Goal: Navigation & Orientation: Find specific page/section

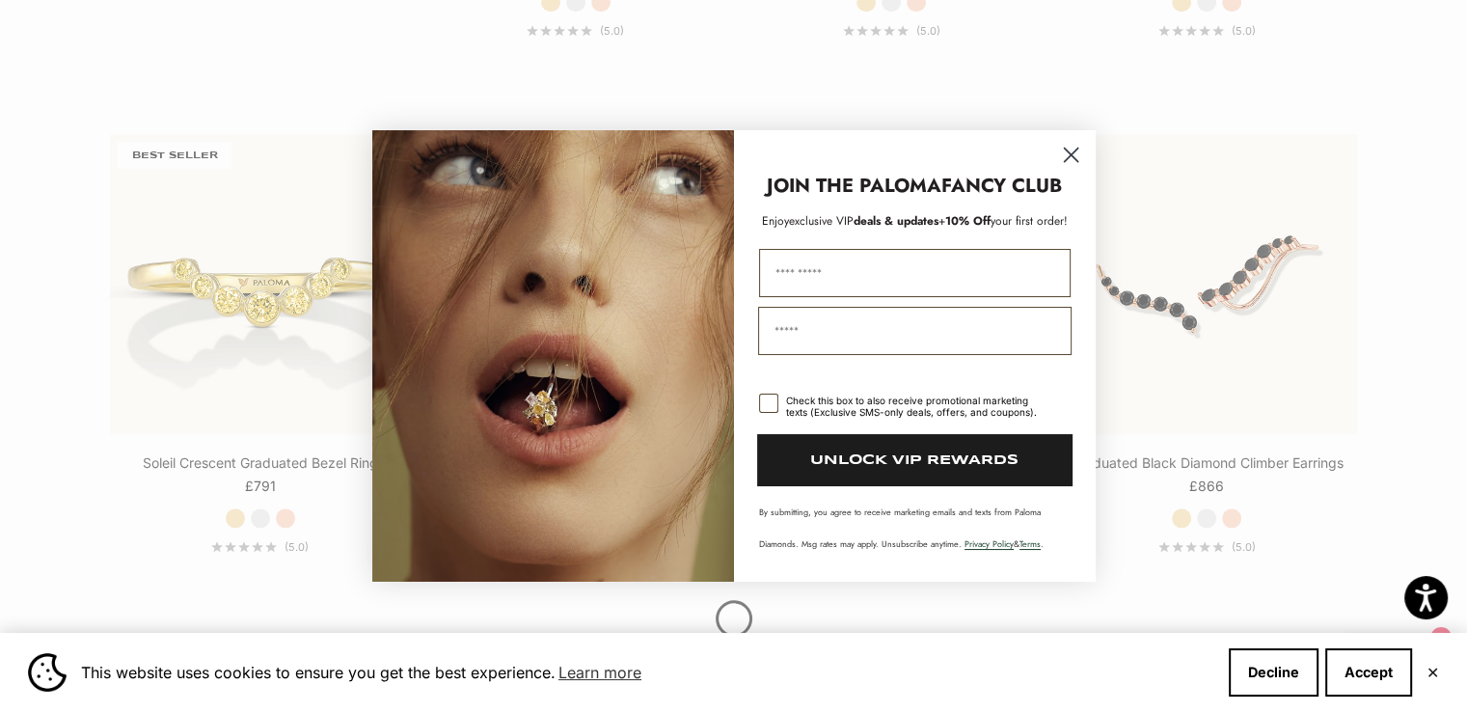
scroll to position [2006, 0]
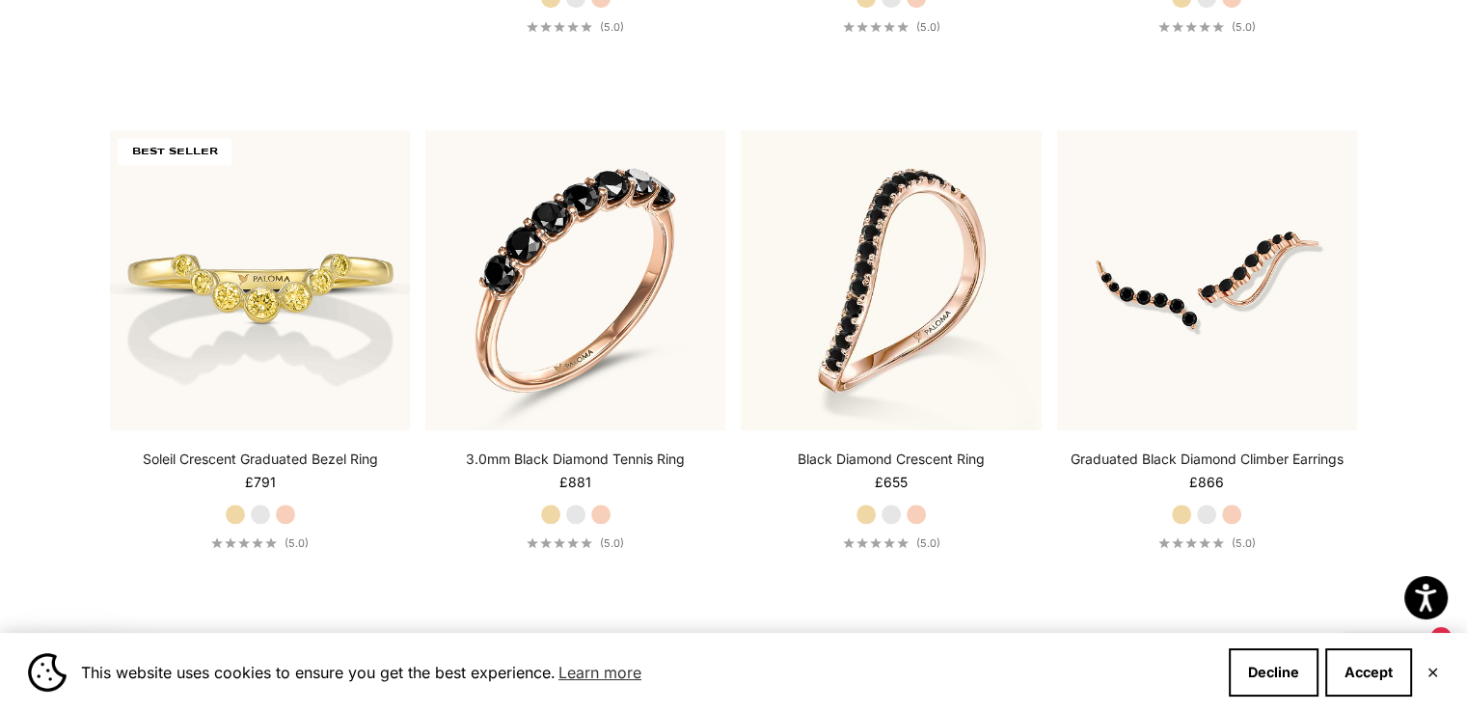
click at [1446, 341] on div "Close dialog JOIN THE PALOMA FANCY CLUB Enjoy exclusive VIP deals & updates + 1…" at bounding box center [733, 356] width 1467 height 712
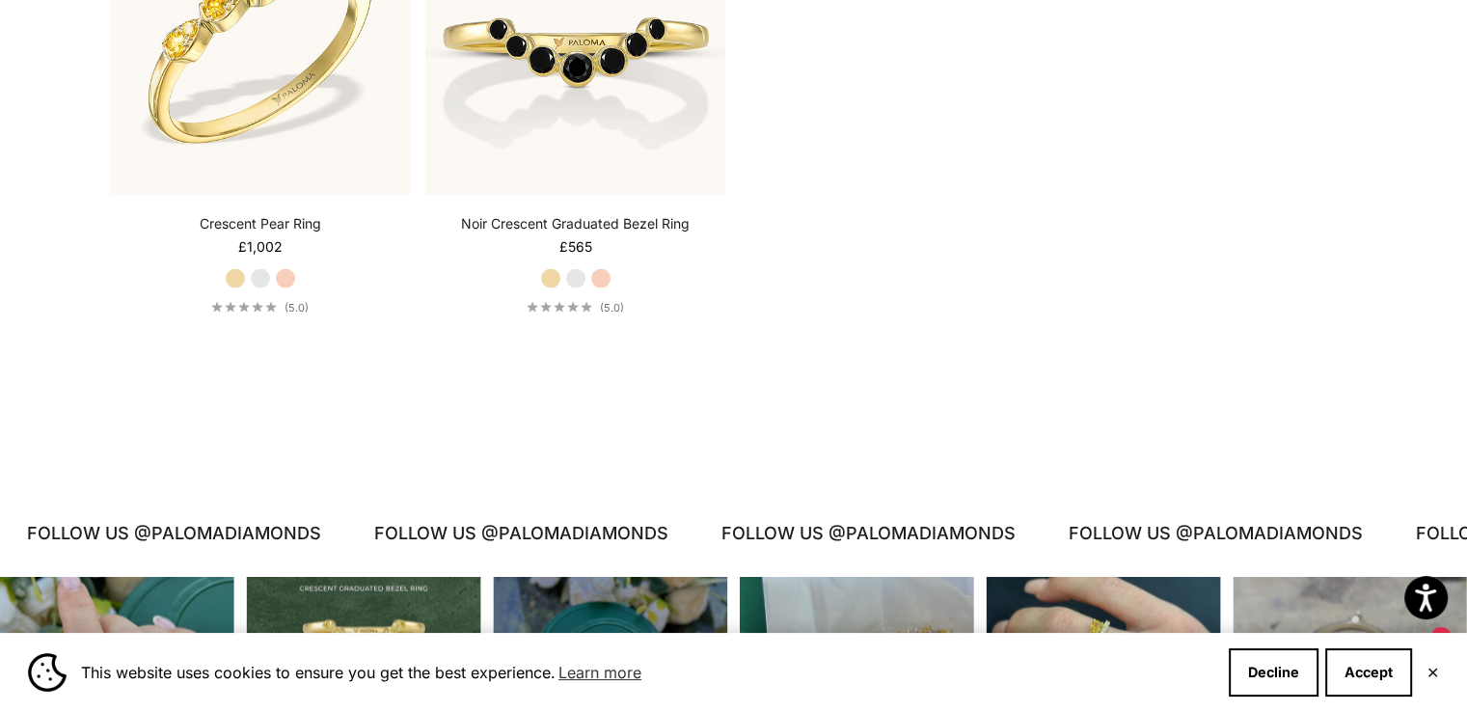
scroll to position [3752, 0]
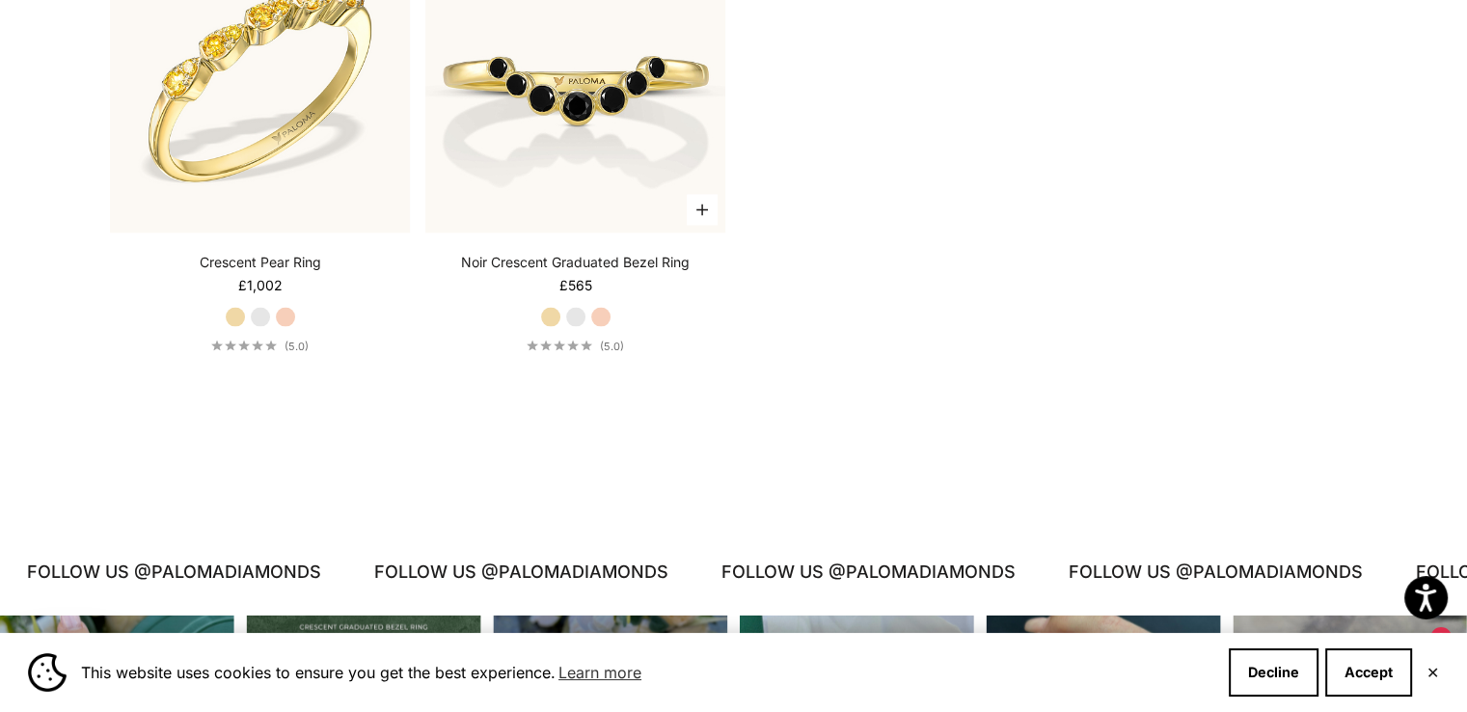
click at [582, 310] on label "White Gold" at bounding box center [575, 317] width 21 height 21
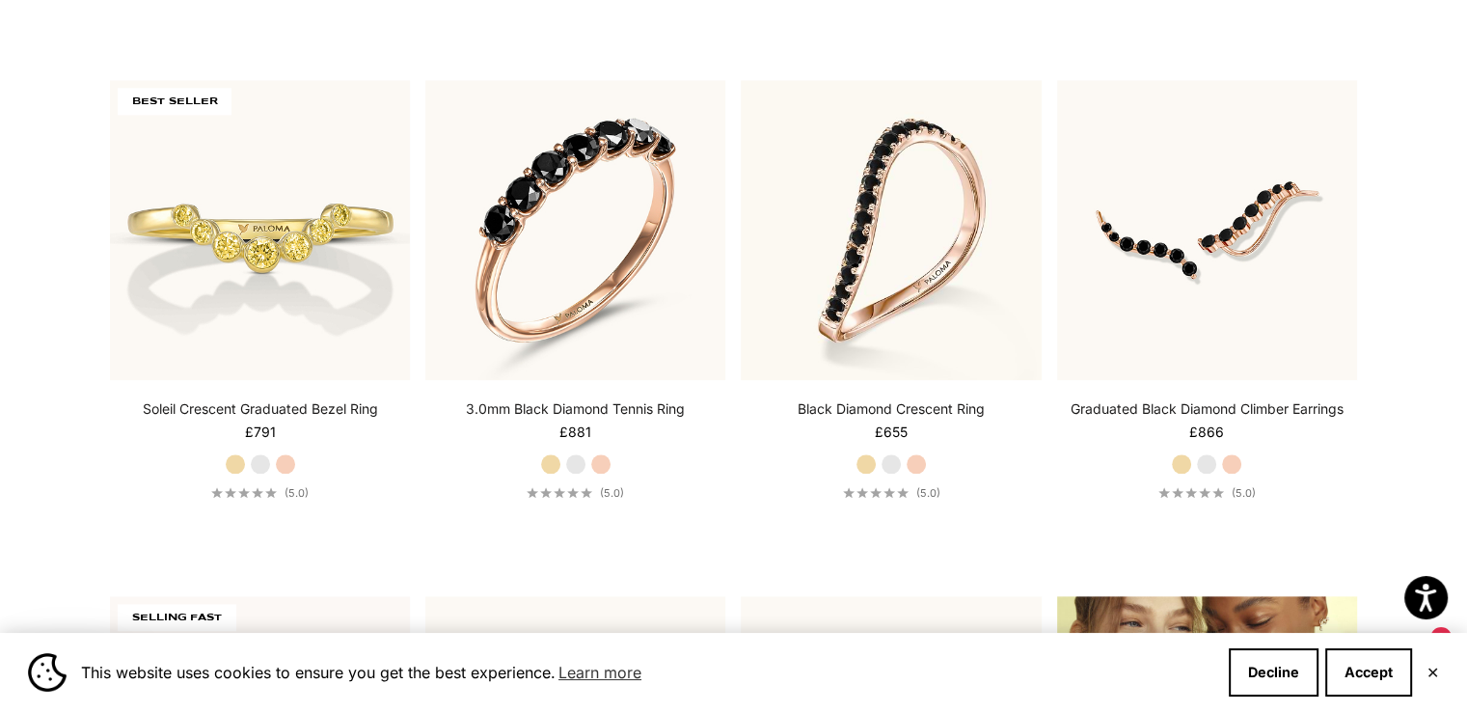
scroll to position [1979, 0]
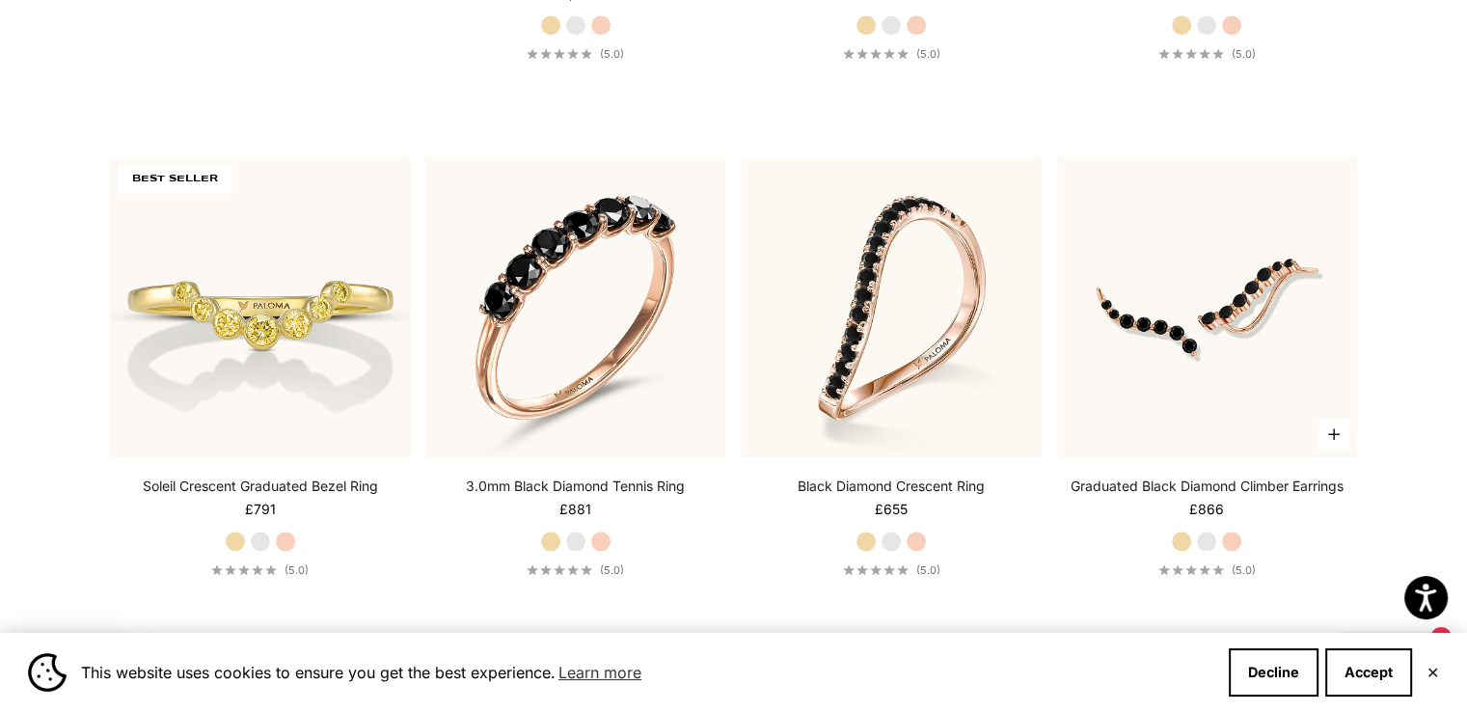
click at [1205, 537] on label "White Gold" at bounding box center [1206, 541] width 21 height 21
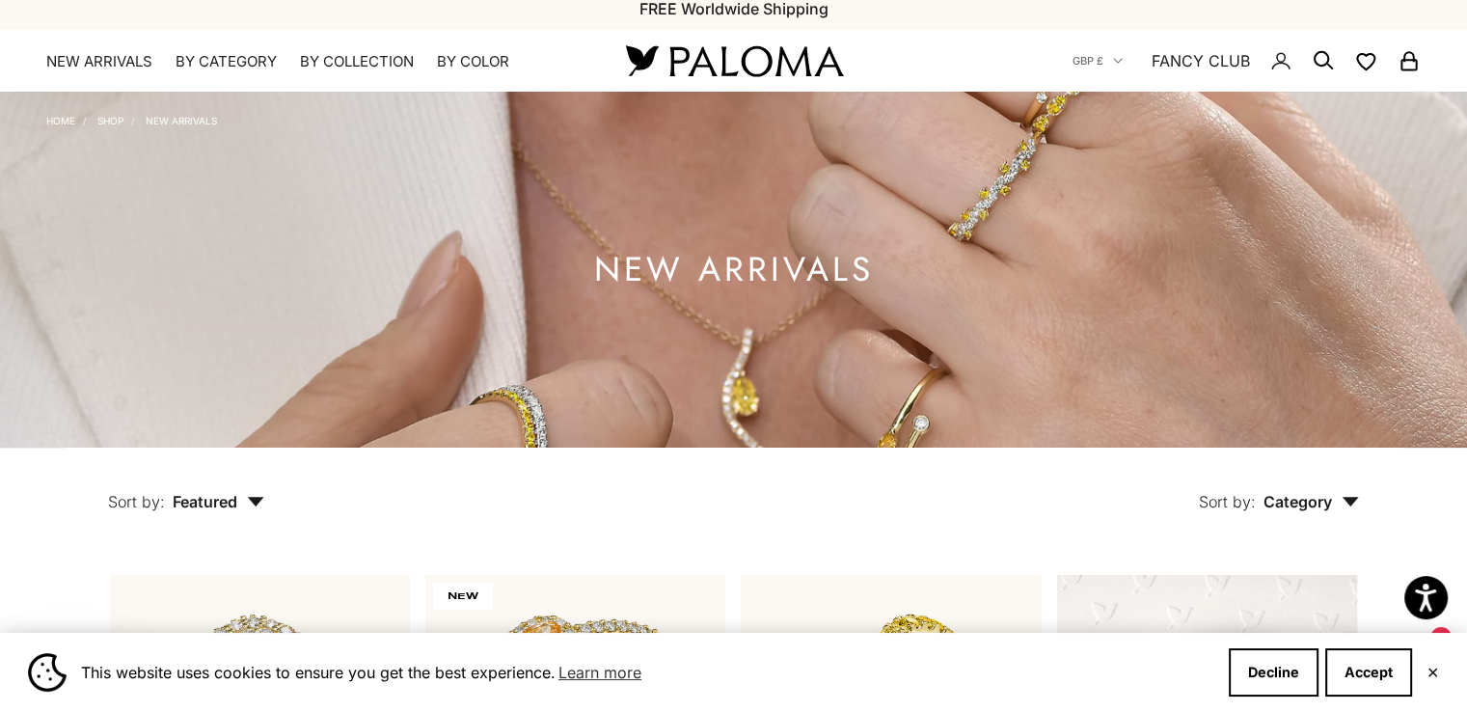
scroll to position [0, 0]
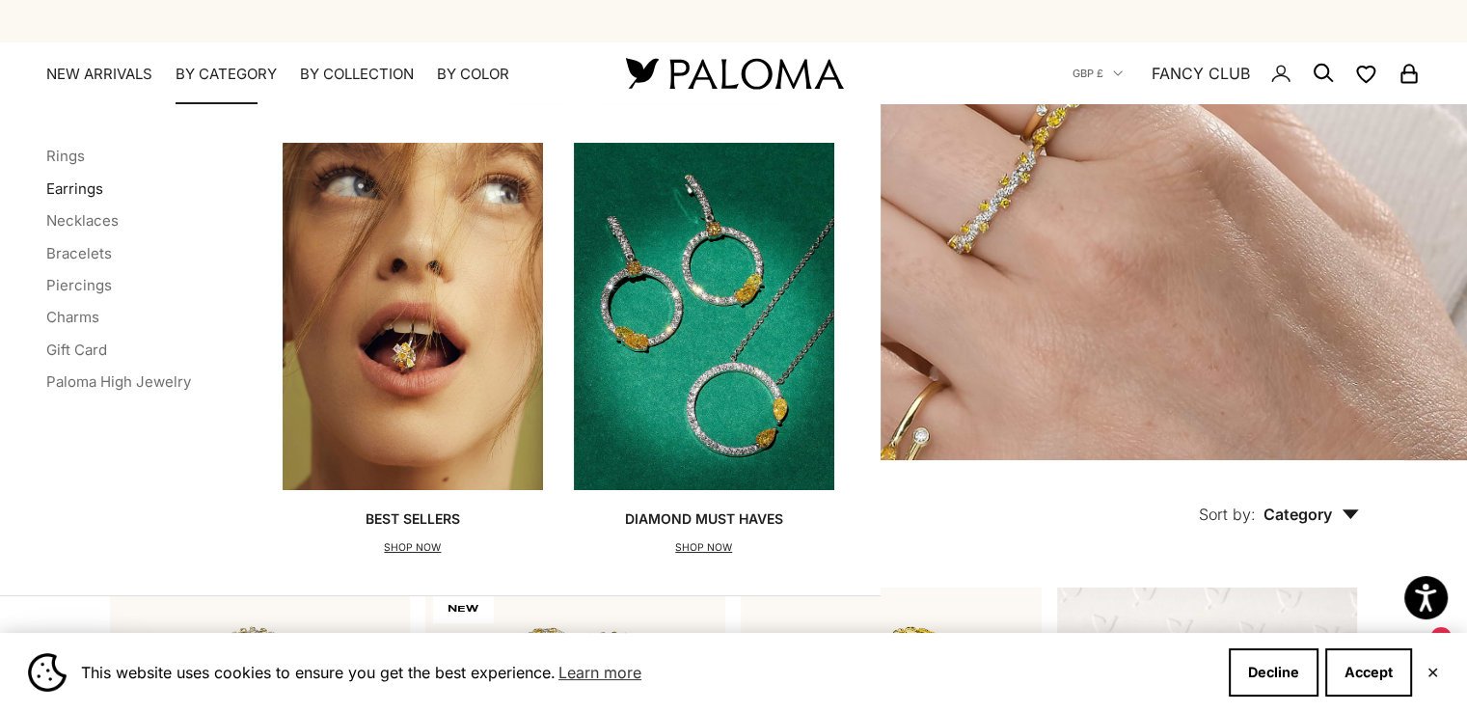
click at [81, 186] on link "Earrings" at bounding box center [74, 188] width 57 height 18
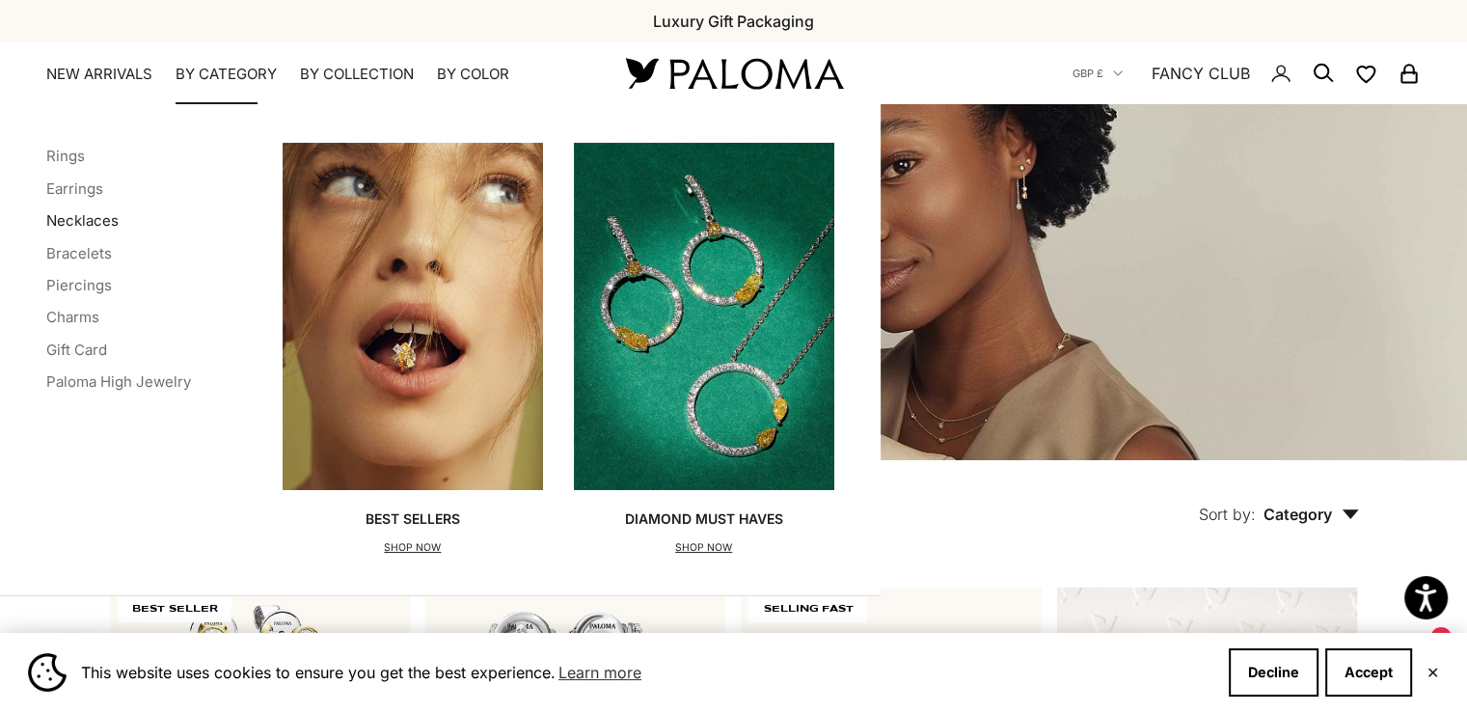
click at [84, 219] on link "Necklaces" at bounding box center [82, 220] width 72 height 18
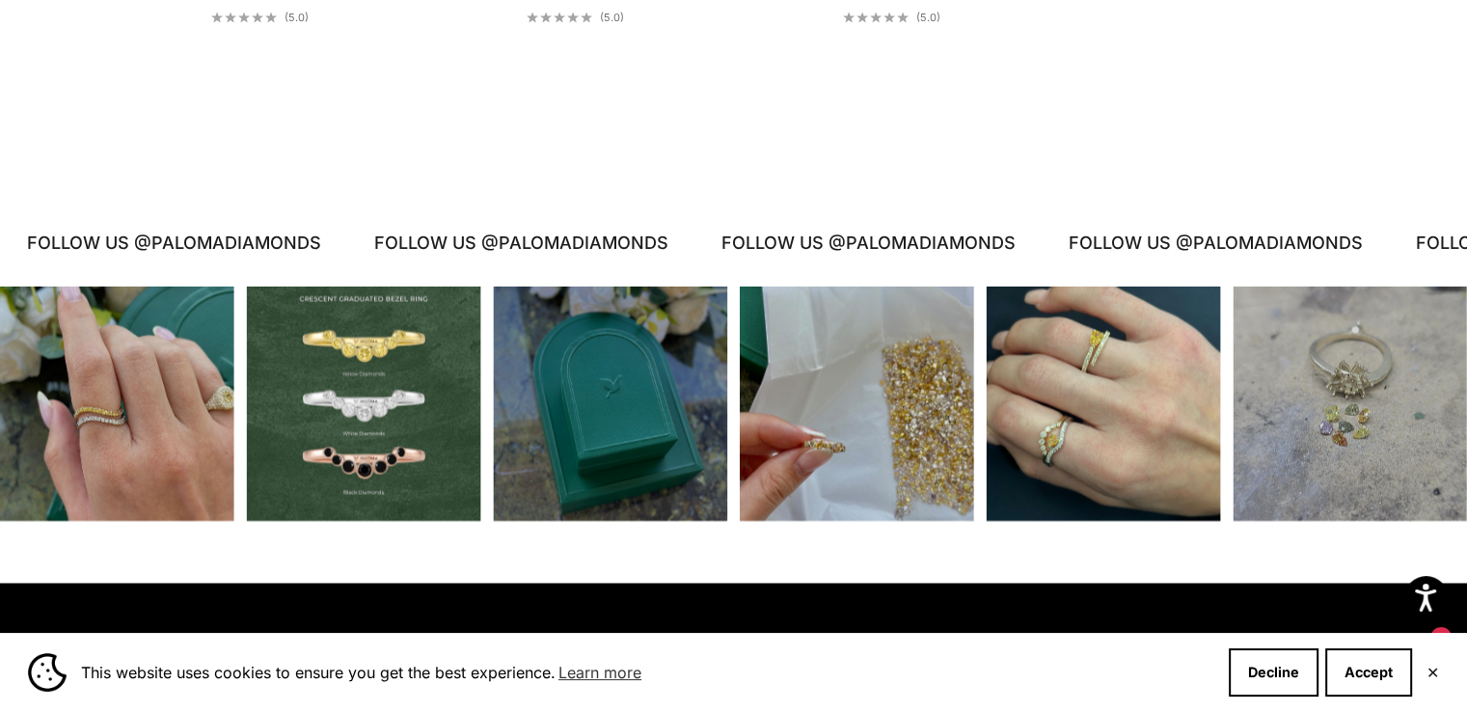
scroll to position [3164, 0]
